Goal: Information Seeking & Learning: Understand process/instructions

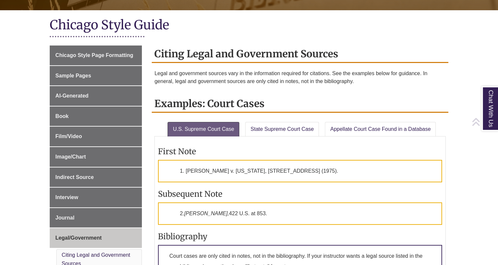
scroll to position [144, 0]
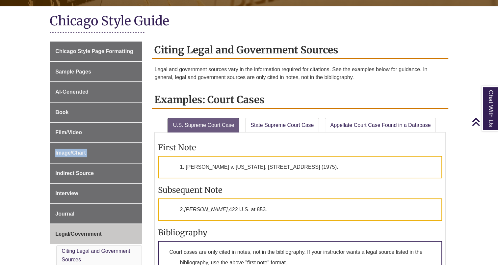
drag, startPoint x: 19, startPoint y: 150, endPoint x: 20, endPoint y: 124, distance: 26.3
drag, startPoint x: 20, startPoint y: 124, endPoint x: 11, endPoint y: 172, distance: 49.3
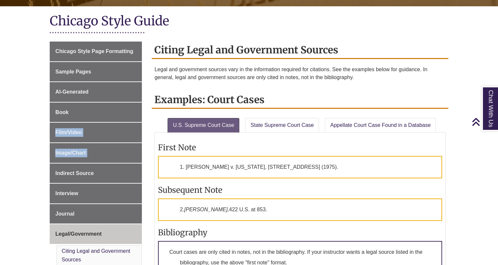
scroll to position [161, 0]
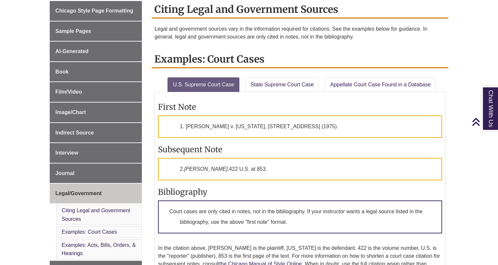
scroll to position [174, 0]
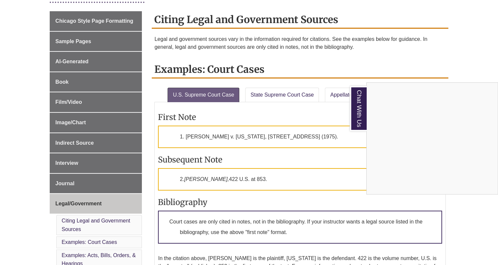
click at [463, 64] on div "Chat With Us" at bounding box center [249, 132] width 498 height 265
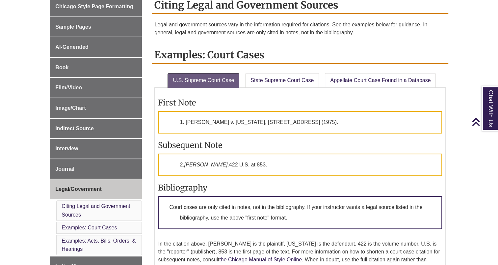
scroll to position [186, 0]
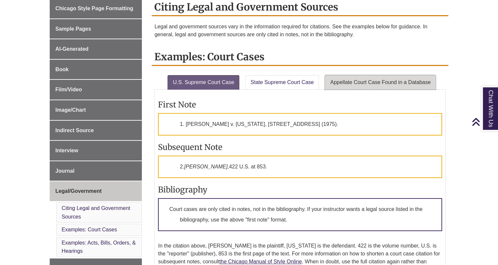
click at [355, 80] on link "Appellate Court Case Found in a Database" at bounding box center [380, 82] width 111 height 14
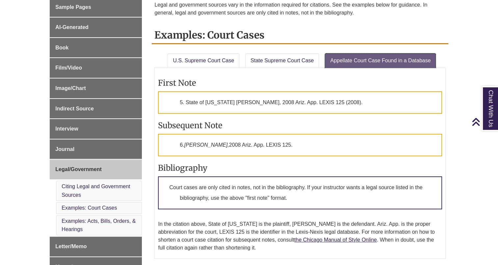
scroll to position [208, 0]
click at [83, 206] on link "Examples: Court Cases" at bounding box center [89, 208] width 55 height 6
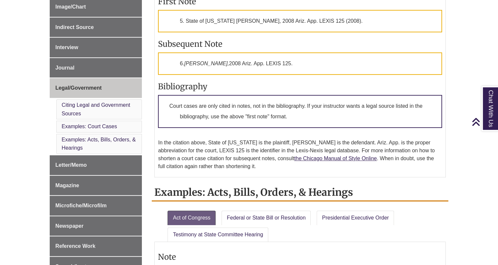
scroll to position [290, 0]
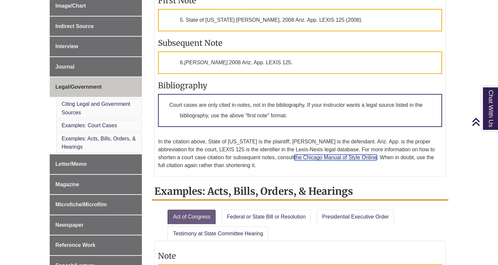
click at [312, 157] on link "the Chicago Manual of Style Online" at bounding box center [335, 157] width 83 height 6
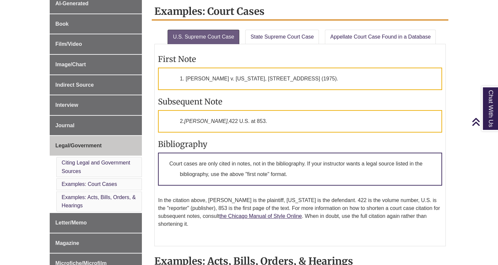
scroll to position [230, 0]
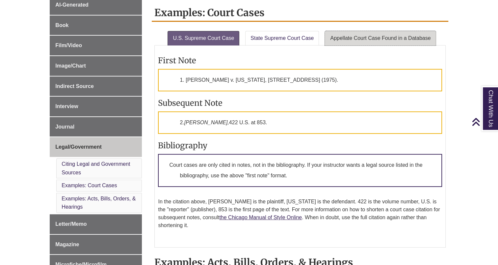
click at [368, 35] on link "Appellate Court Case Found in a Database" at bounding box center [380, 38] width 111 height 14
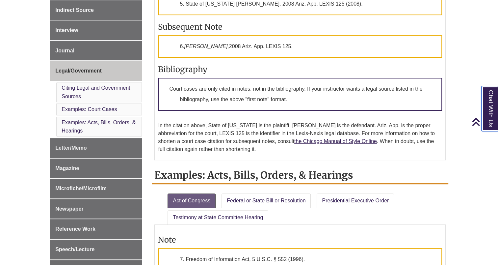
scroll to position [305, 0]
